Goal: Task Accomplishment & Management: Manage account settings

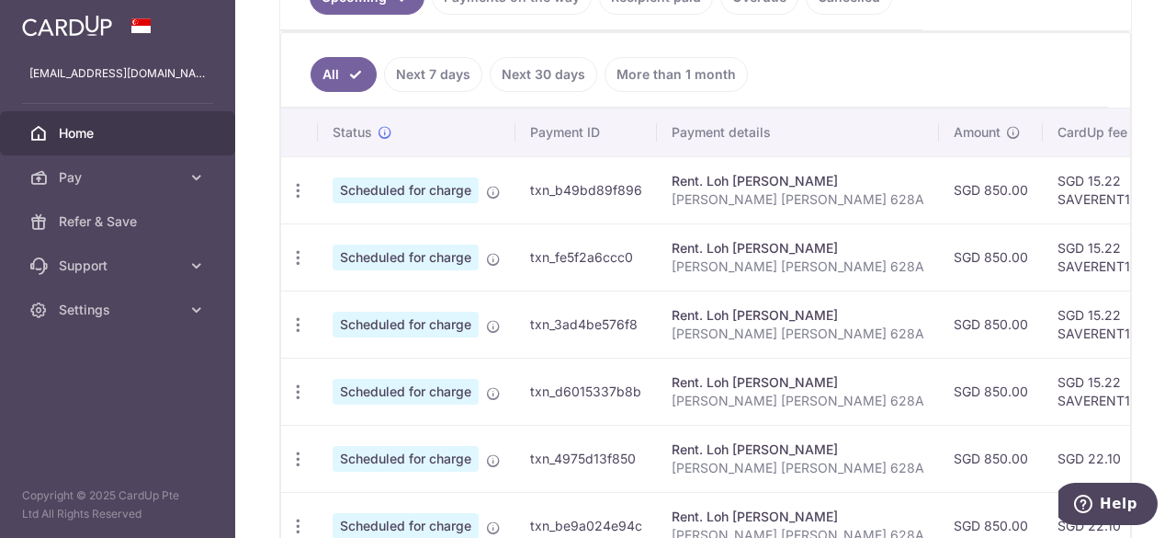
scroll to position [184, 0]
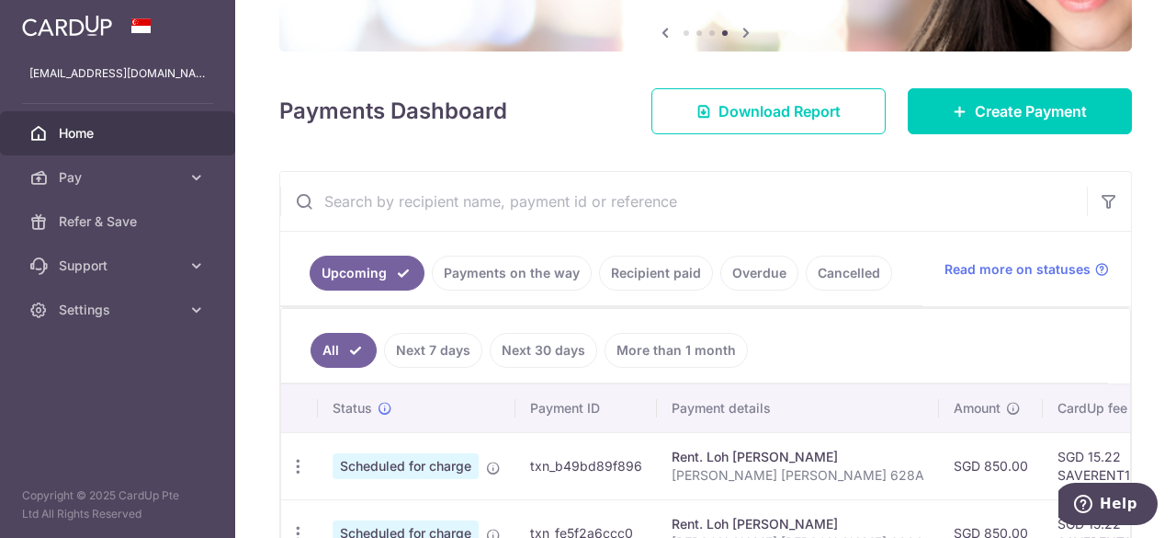
click at [448, 347] on link "Next 7 days" at bounding box center [433, 350] width 98 height 35
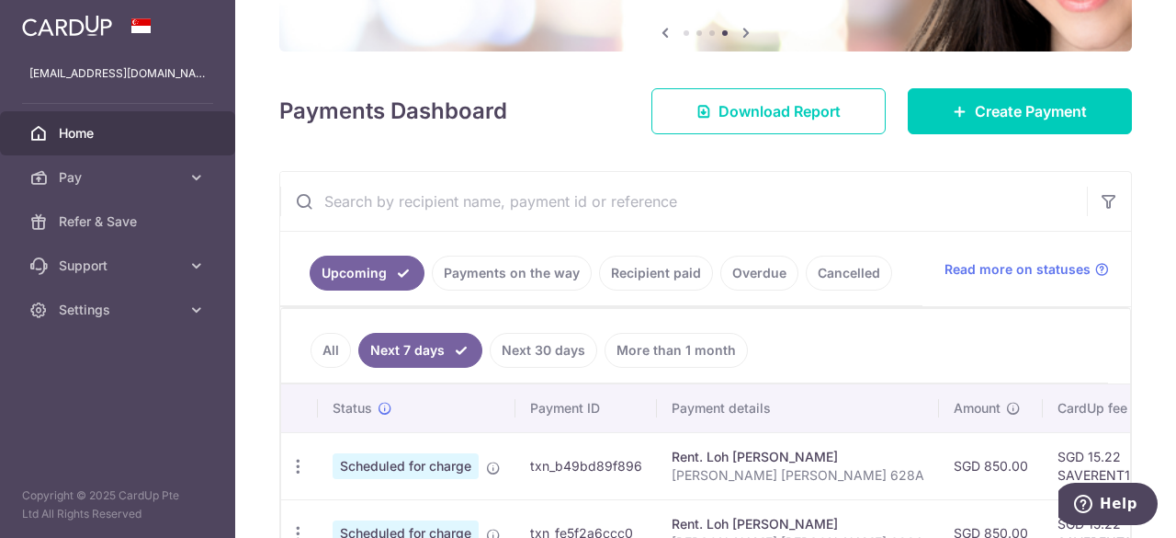
click at [381, 345] on link "Next 7 days" at bounding box center [420, 350] width 124 height 35
